Goal: Task Accomplishment & Management: Manage account settings

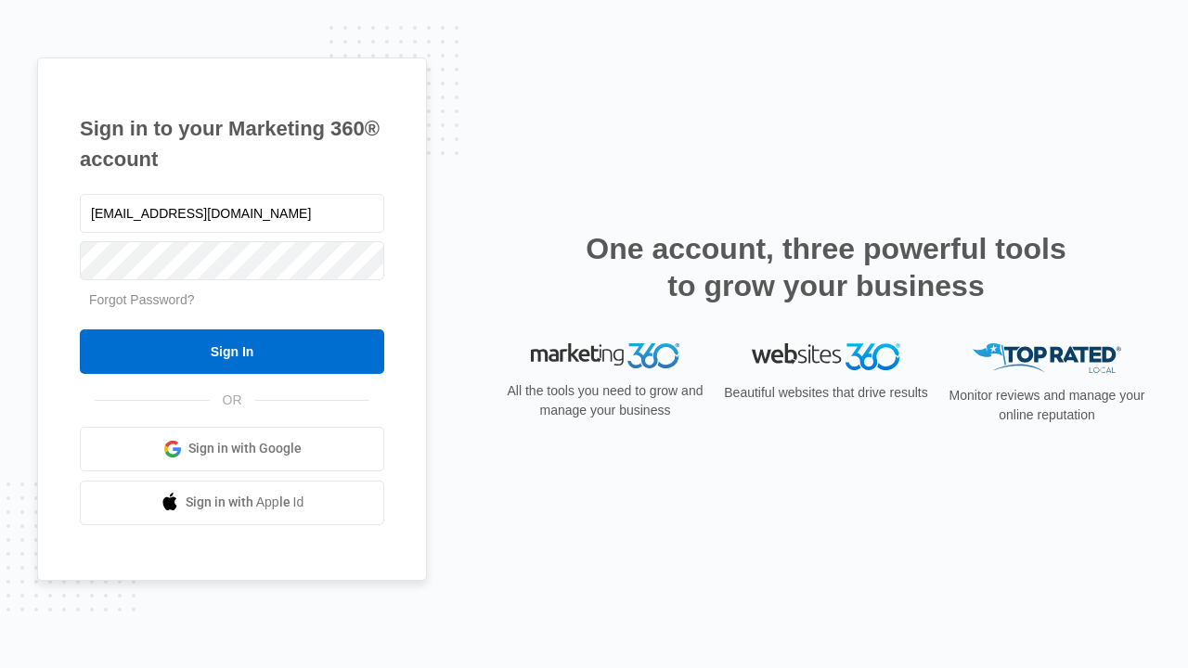
type input "dankie614@gmail.com"
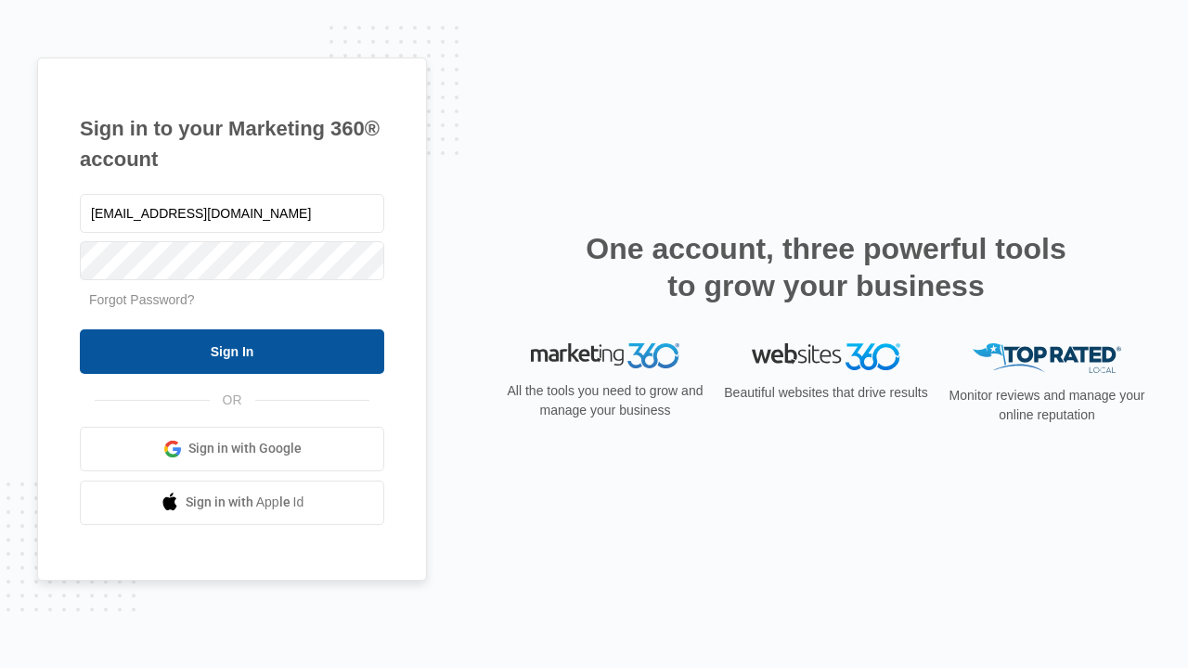
click at [232, 351] on input "Sign In" at bounding box center [232, 352] width 304 height 45
